Goal: Navigation & Orientation: Find specific page/section

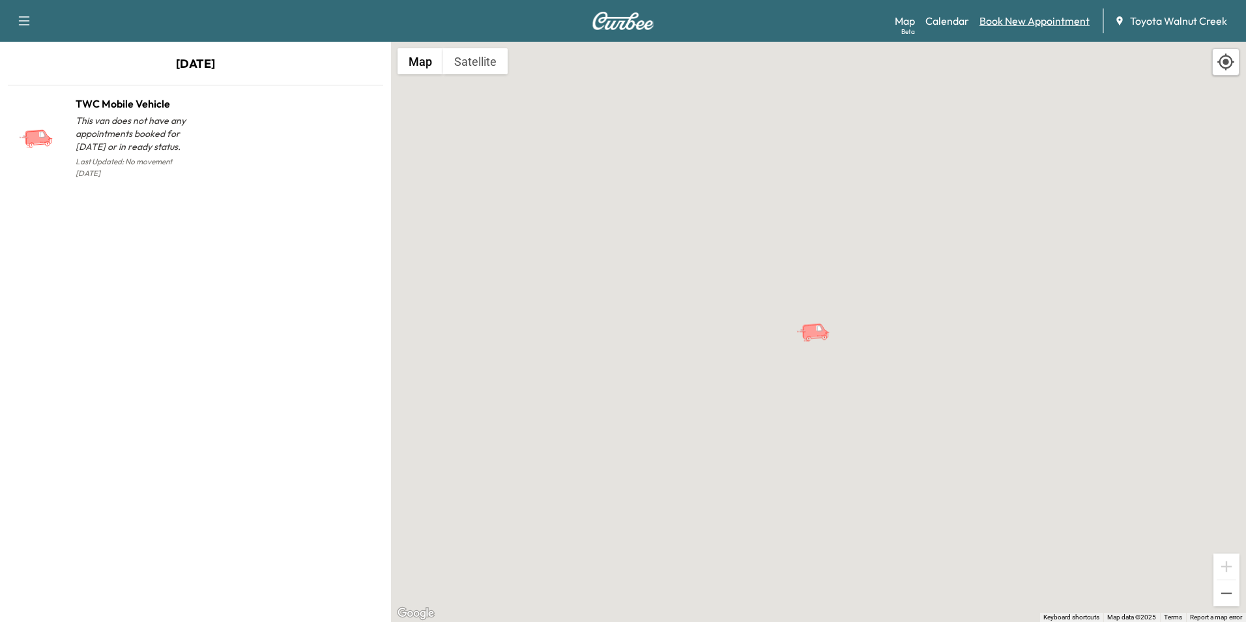
click at [1036, 28] on link "Book New Appointment" at bounding box center [1035, 21] width 110 height 16
click at [1151, 20] on span "Toyota Walnut Creek" at bounding box center [1178, 21] width 97 height 16
click at [20, 19] on icon "button" at bounding box center [24, 21] width 16 height 16
click at [45, 43] on link "Support" at bounding box center [46, 45] width 49 height 16
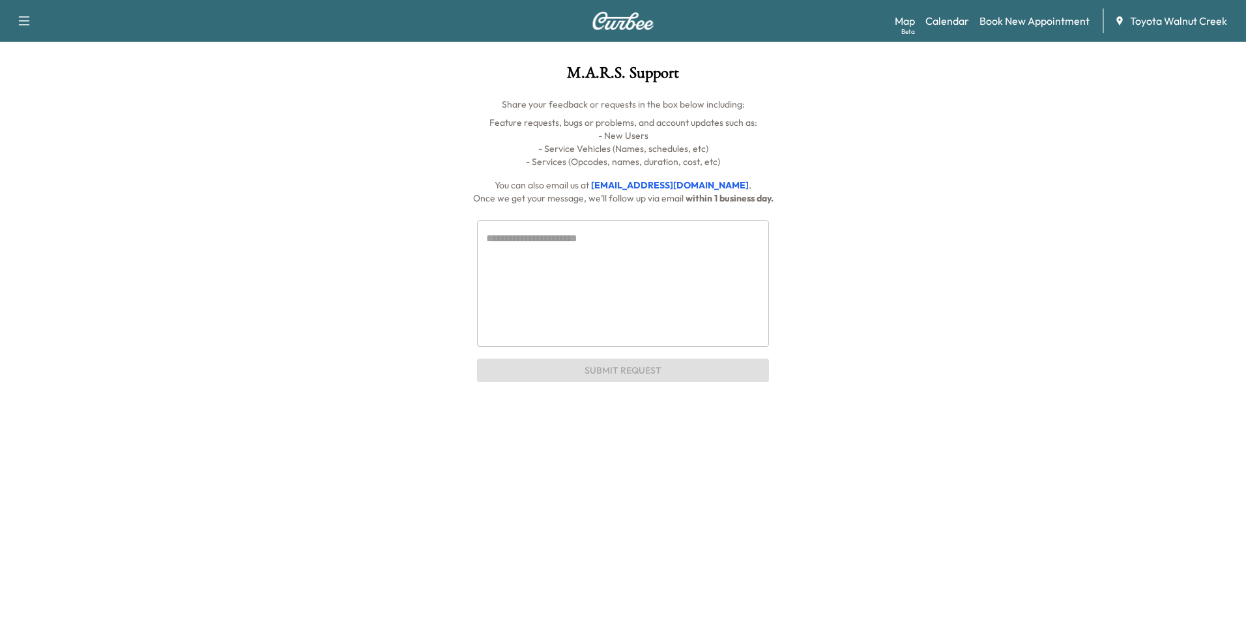
click at [45, 43] on div "Support Log Out Map Beta Calendar Book New Appointment Toyota Walnut Creek M.A.…" at bounding box center [623, 191] width 1246 height 382
click at [129, 59] on div "Support Log Out Map Beta Calendar Book New Appointment Toyota Walnut Creek M.A.…" at bounding box center [623, 191] width 1246 height 382
click at [1163, 23] on span "Toyota Walnut Creek" at bounding box center [1178, 21] width 97 height 16
click at [1117, 20] on icon at bounding box center [1119, 20] width 6 height 8
click at [1154, 18] on span "Toyota Walnut Creek" at bounding box center [1178, 21] width 97 height 16
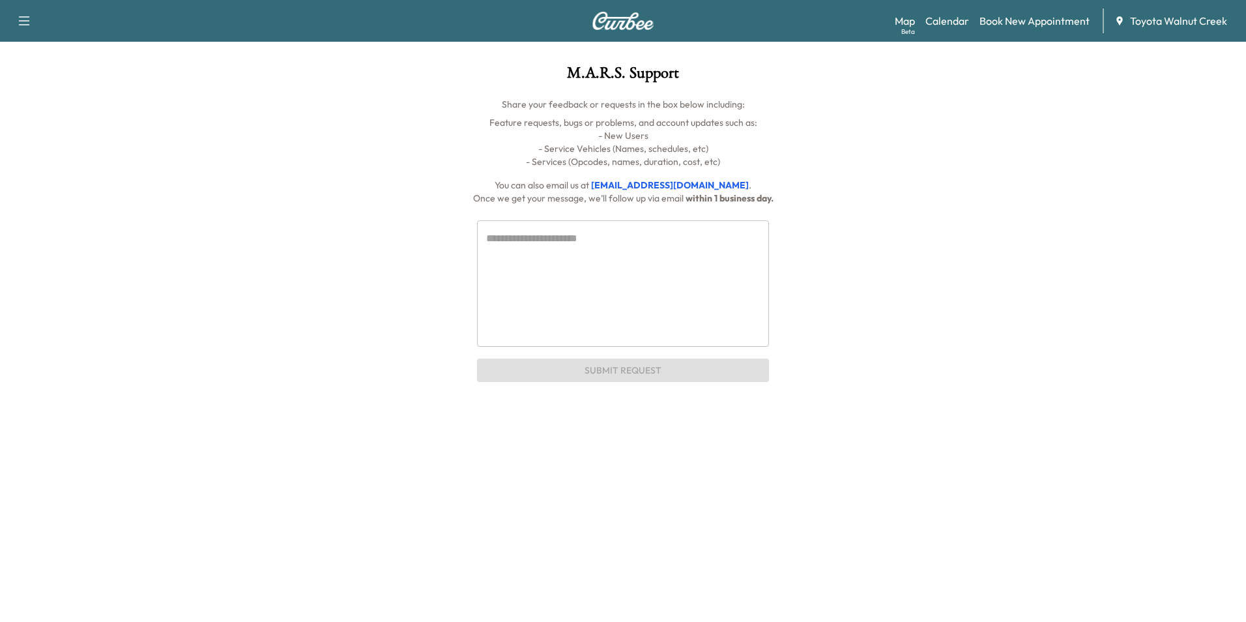
click at [1158, 18] on span "Toyota Walnut Creek" at bounding box center [1178, 21] width 97 height 16
